Goal: Contribute content: Contribute content

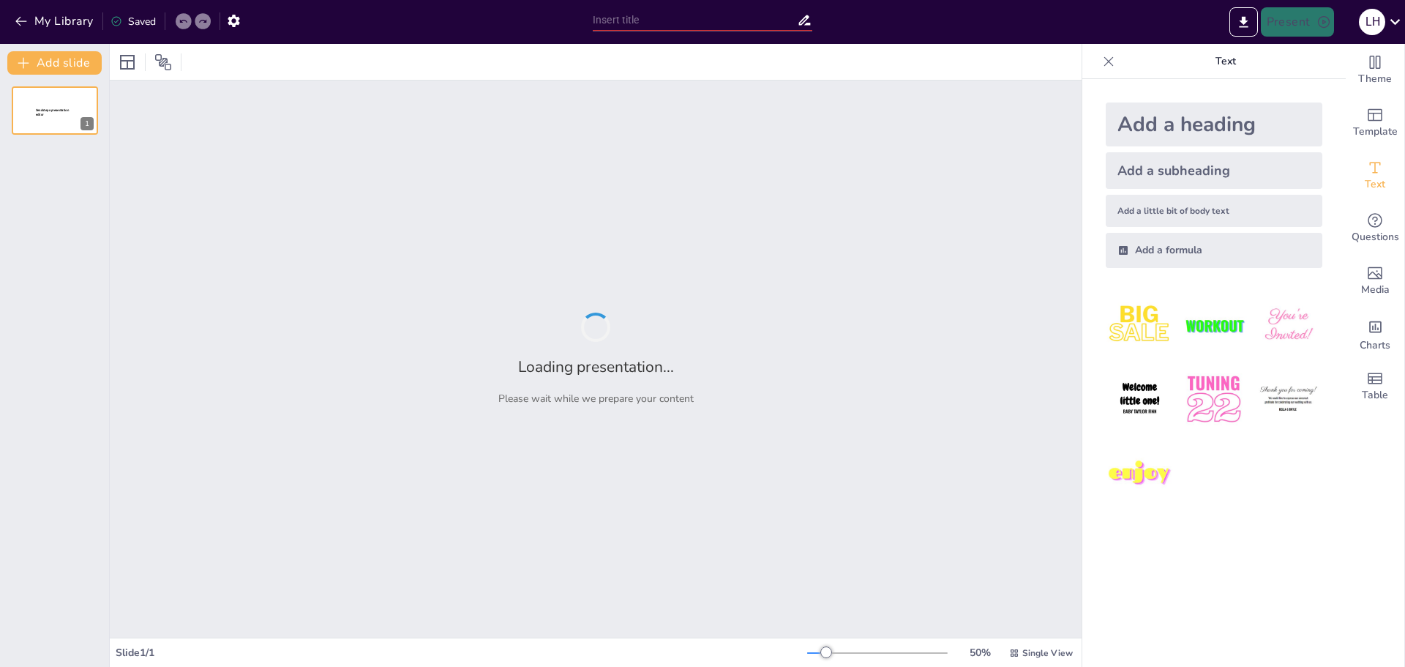
type input "Van negatief tot straf: Het hele verhaal van doubletten"
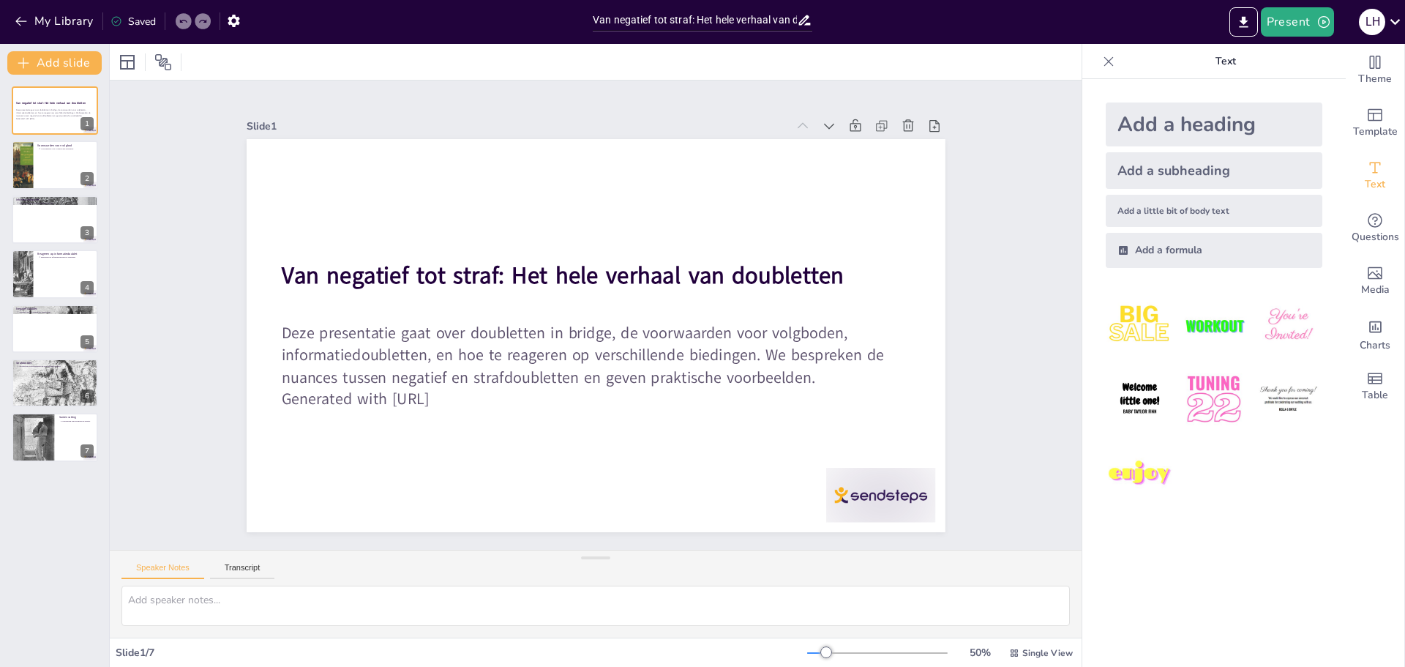
click at [298, 652] on div "Slide 1 / 7" at bounding box center [462, 653] width 692 height 14
click at [309, 352] on icon at bounding box center [299, 362] width 20 height 20
click at [886, 289] on icon at bounding box center [896, 299] width 20 height 20
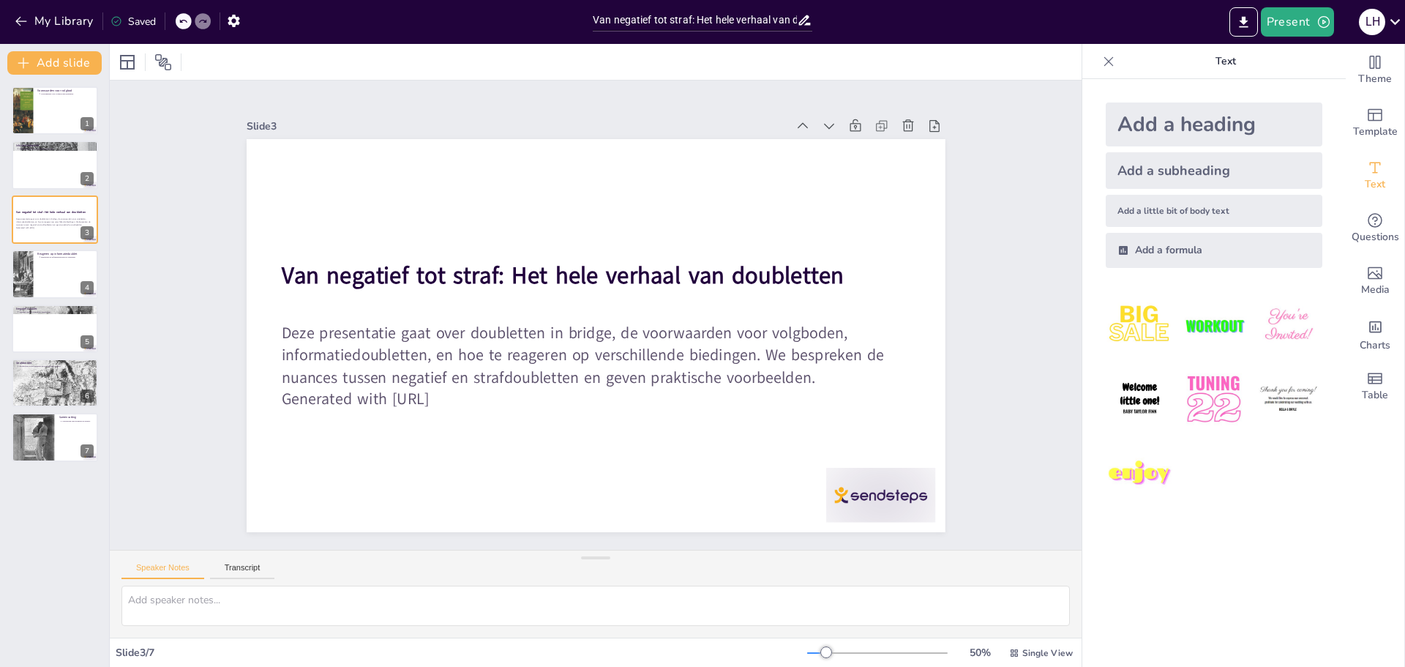
click at [877, 228] on icon at bounding box center [886, 237] width 19 height 19
click at [370, 497] on icon at bounding box center [362, 504] width 15 height 15
click at [883, 352] on icon at bounding box center [893, 362] width 20 height 20
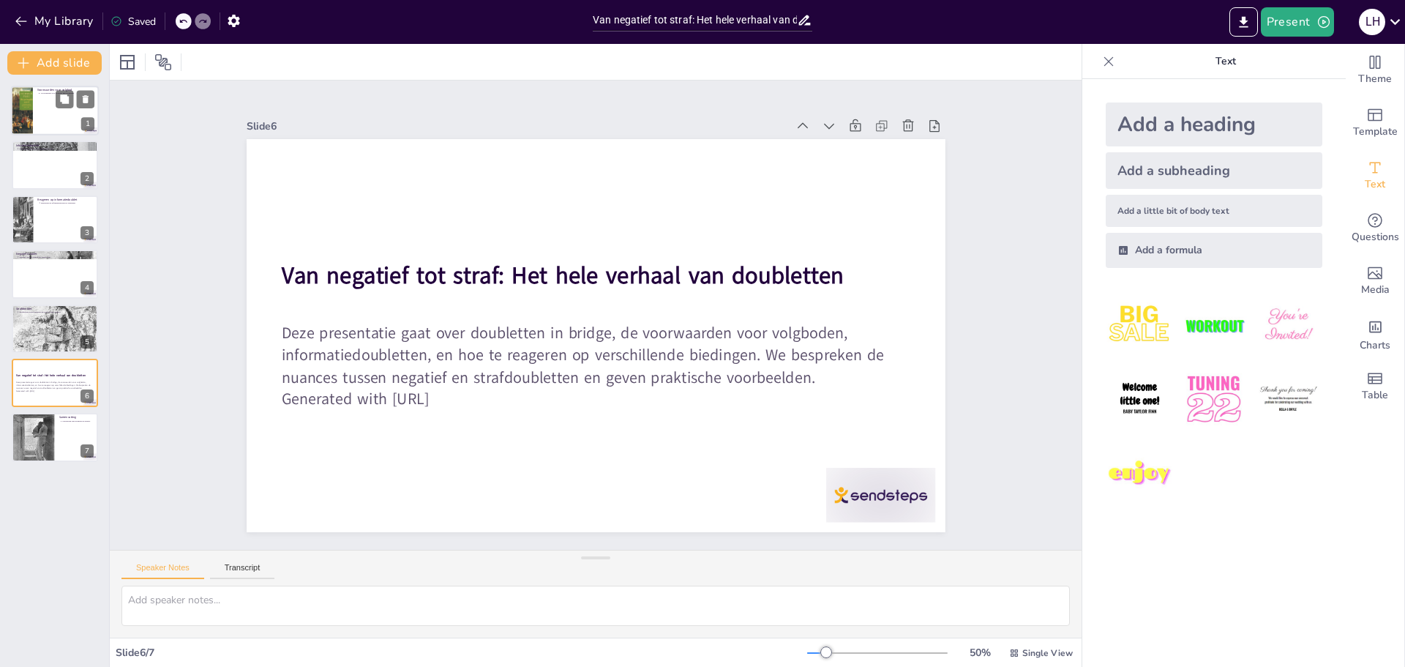
click at [57, 122] on div at bounding box center [55, 111] width 88 height 50
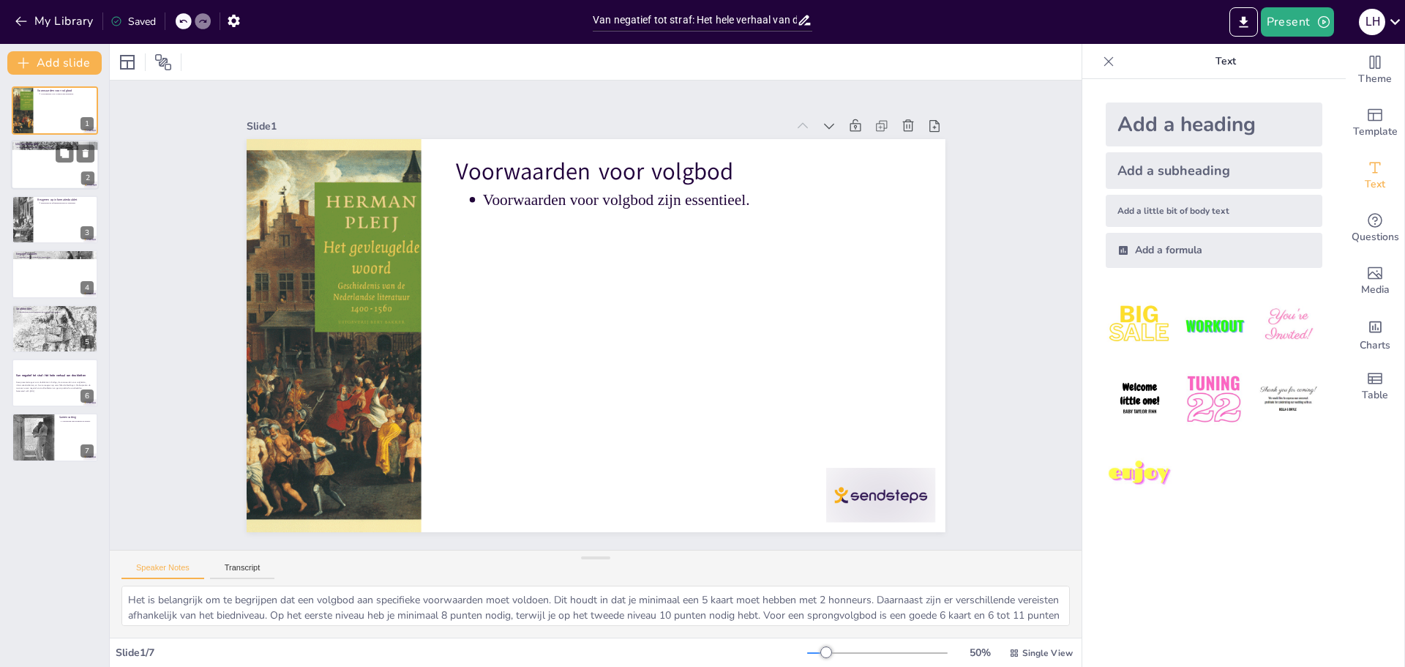
click at [29, 154] on div at bounding box center [55, 166] width 88 height 50
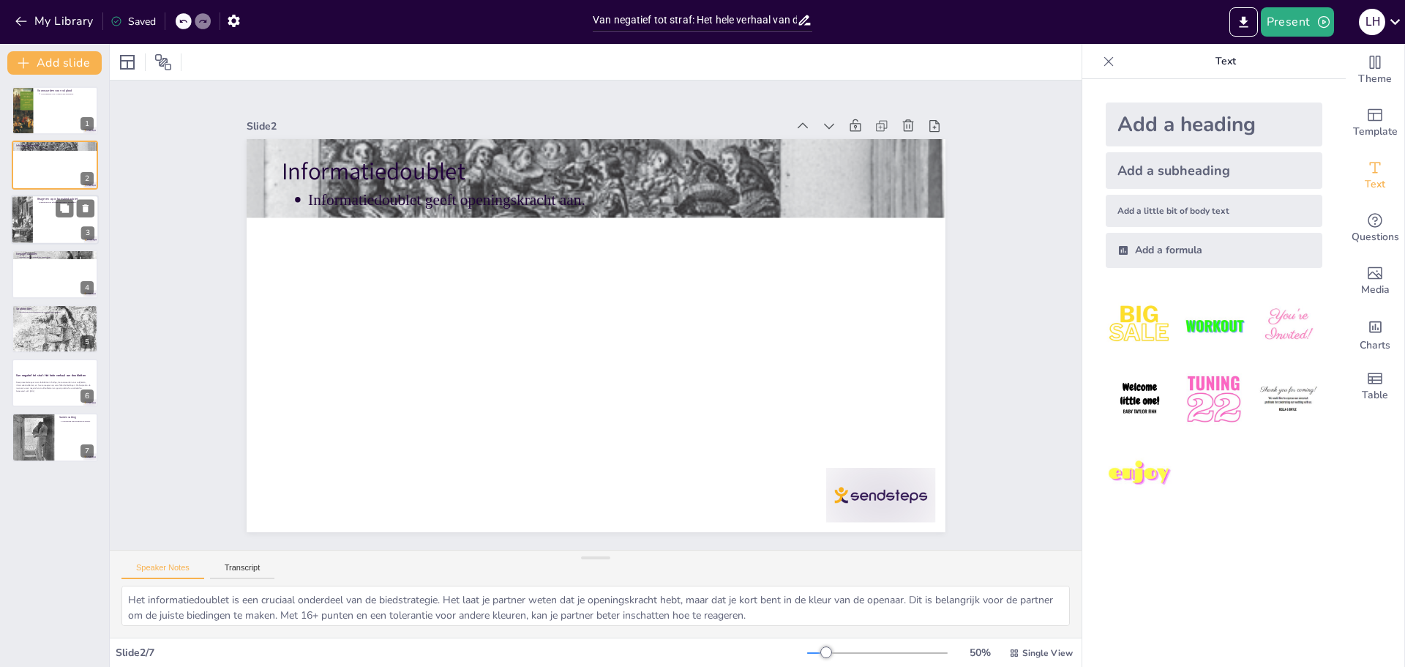
click at [28, 228] on div at bounding box center [22, 220] width 64 height 50
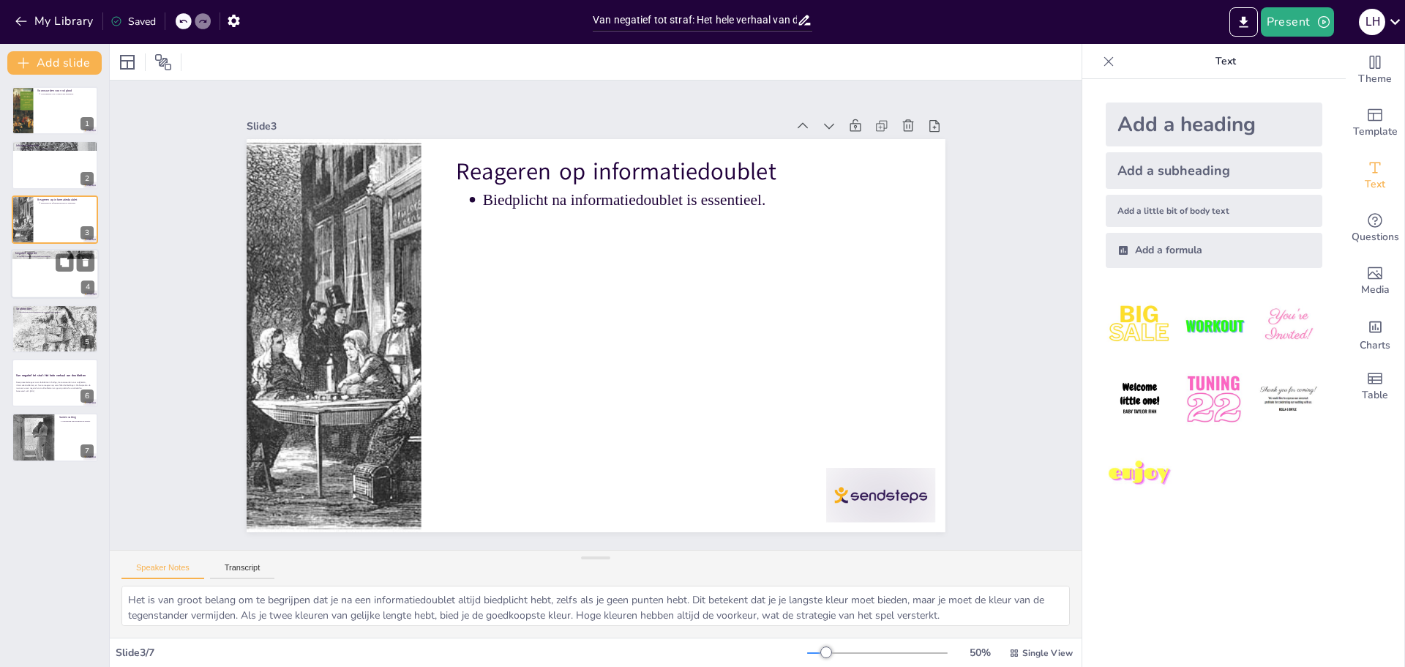
click at [38, 272] on div at bounding box center [55, 274] width 88 height 50
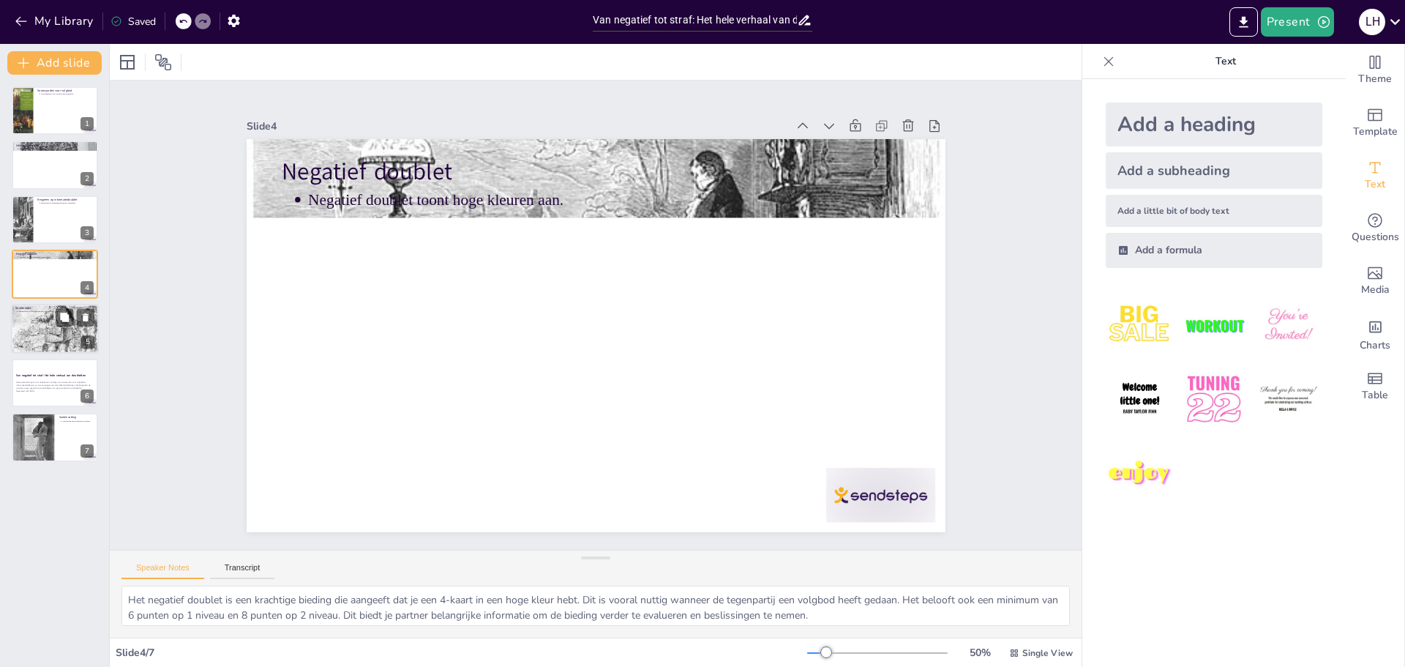
click at [40, 326] on div at bounding box center [55, 328] width 88 height 117
type textarea "Een strafdoublet is een strategische zet die aangeeft dat je gelooft dat de teg…"
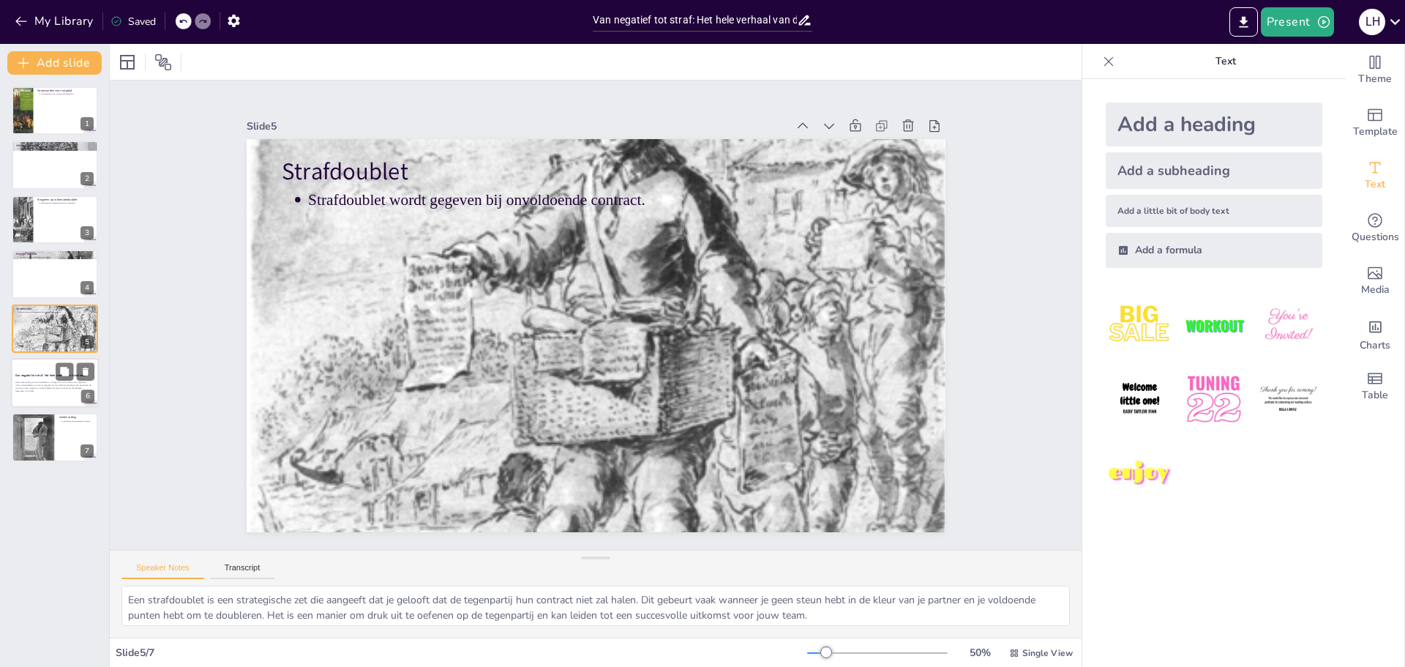
click at [33, 379] on div "Deze presentatie gaat over doubletten in bridge, de voorwaarden voor volgboden,…" at bounding box center [54, 386] width 79 height 15
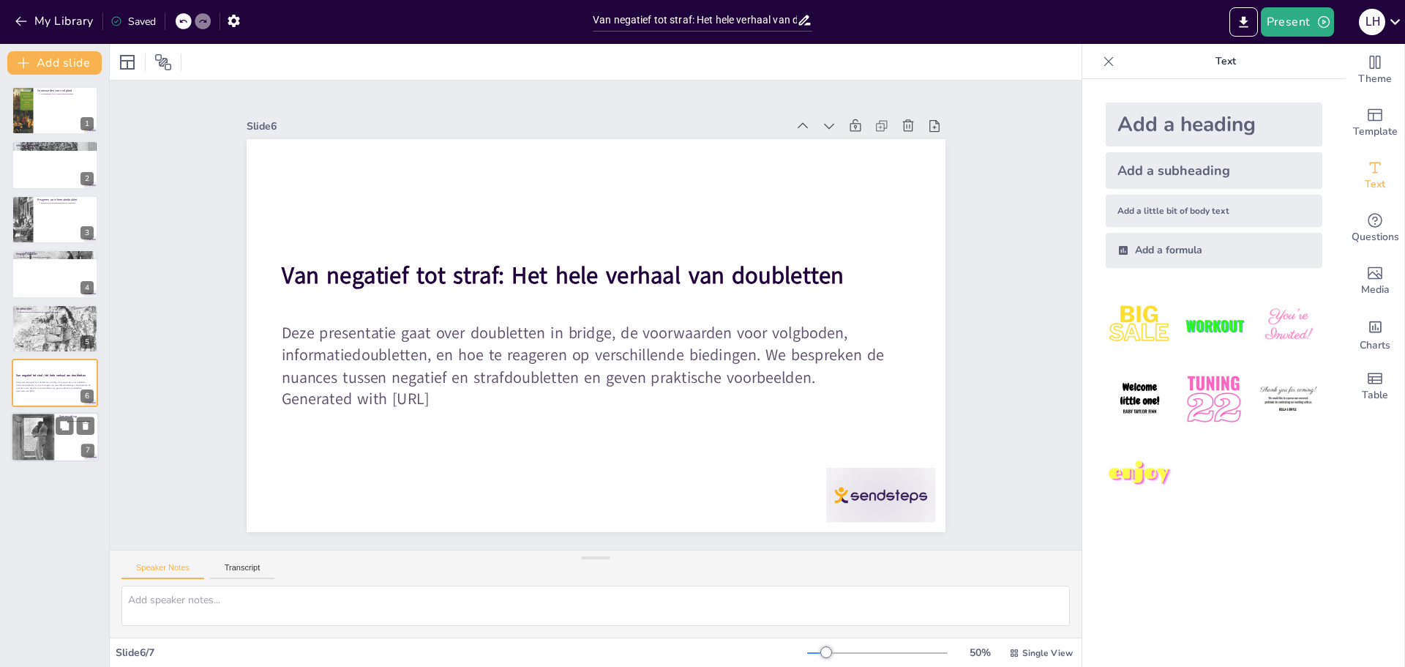
click at [29, 422] on div at bounding box center [33, 437] width 44 height 63
type textarea "In deze presentatie hebben we de essentie van doubletten in bridge behandeld. W…"
